Goal: Information Seeking & Learning: Learn about a topic

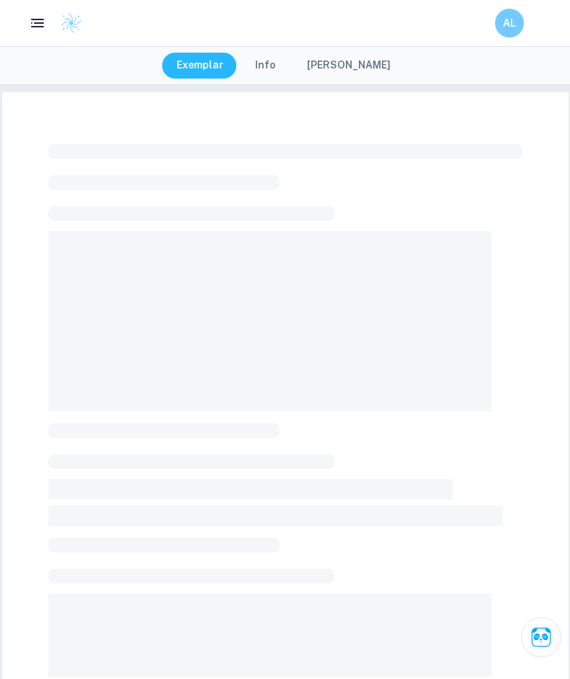
scroll to position [46, 0]
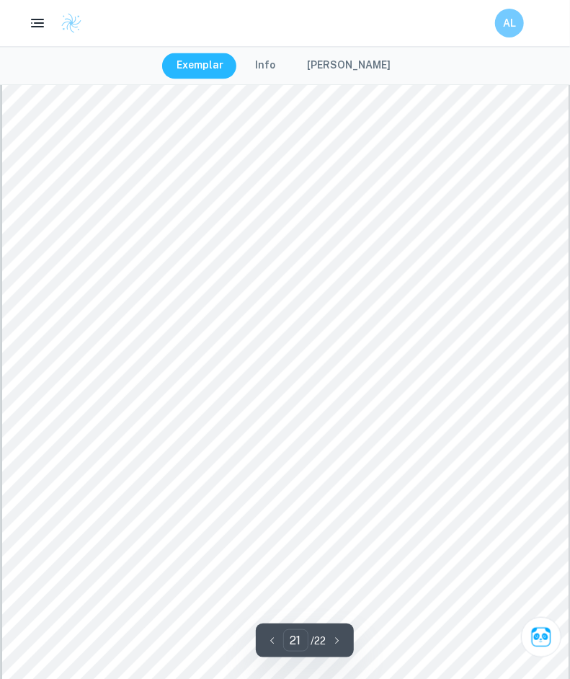
scroll to position [16344, 0]
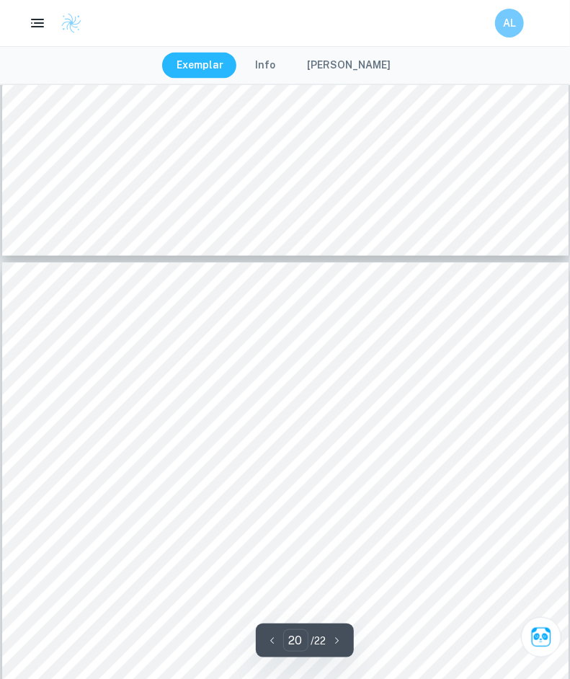
type input "21"
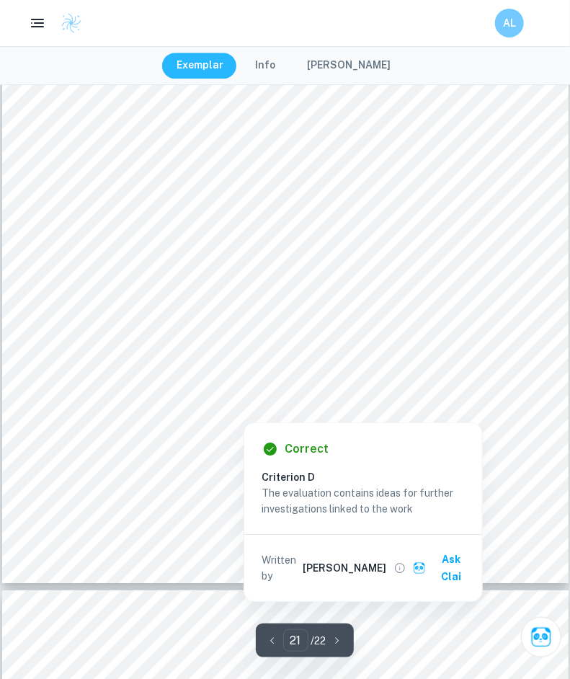
scroll to position [16632, 0]
